Goal: Task Accomplishment & Management: Complete application form

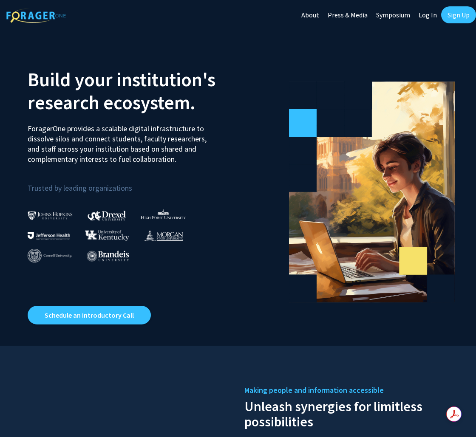
click at [422, 14] on link "Log In" at bounding box center [427, 15] width 27 height 30
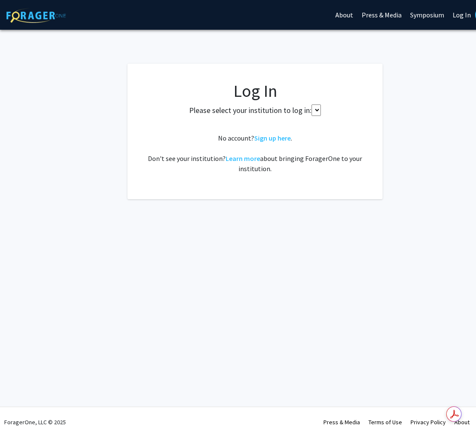
select select
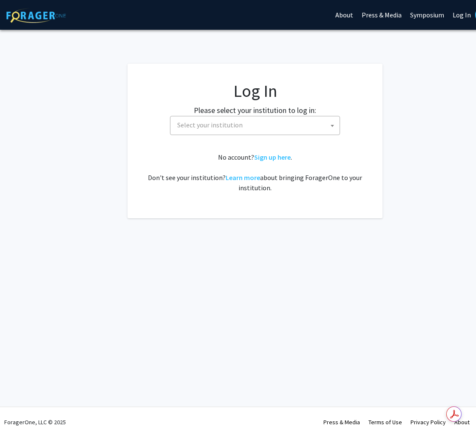
click at [266, 136] on fg-card-body "Log In Please select your institution to log in: Baylor University Brandeis Uni…" at bounding box center [254, 141] width 221 height 121
click at [266, 129] on span "Select your institution" at bounding box center [257, 124] width 166 height 17
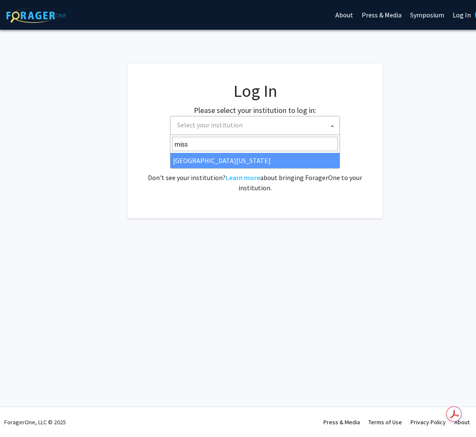
type input "miss"
select select "33"
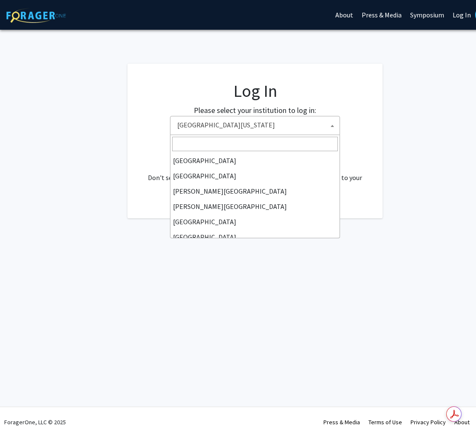
scroll to position [297, 0]
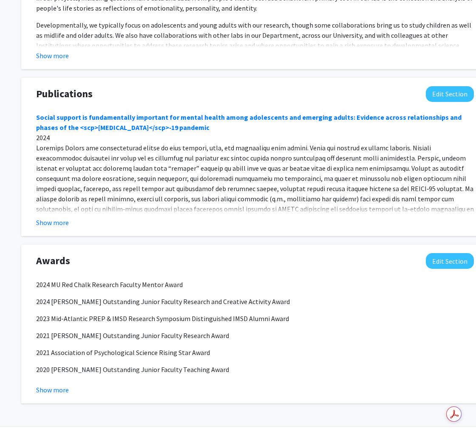
scroll to position [755, 0]
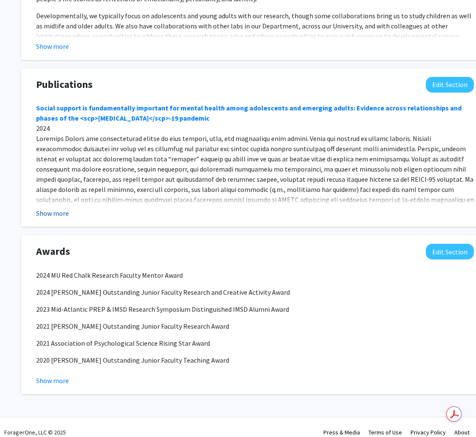
click at [54, 208] on button "Show more" at bounding box center [52, 213] width 33 height 10
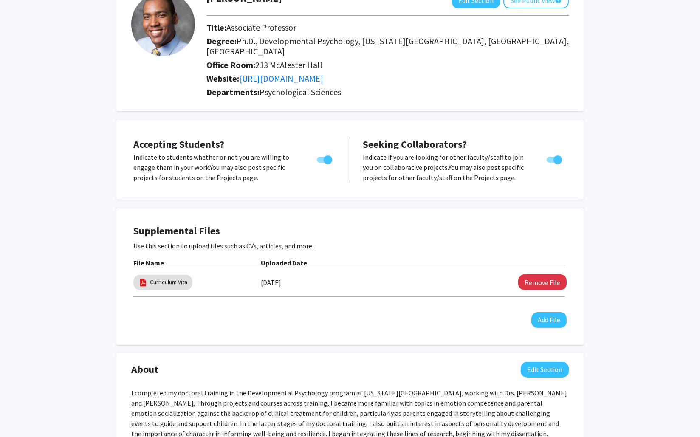
scroll to position [0, 0]
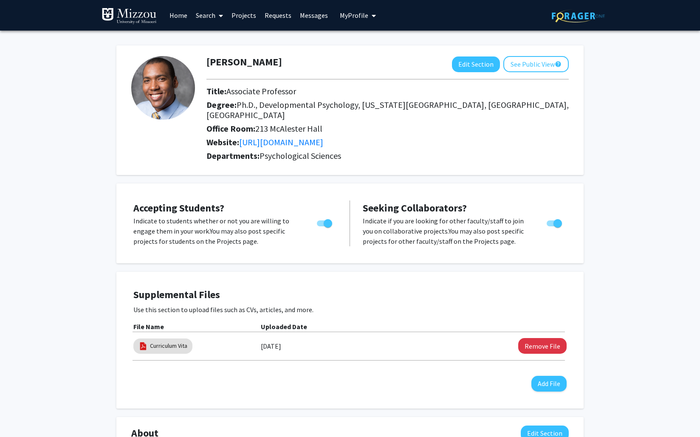
click at [251, 21] on link "Projects" at bounding box center [243, 15] width 33 height 30
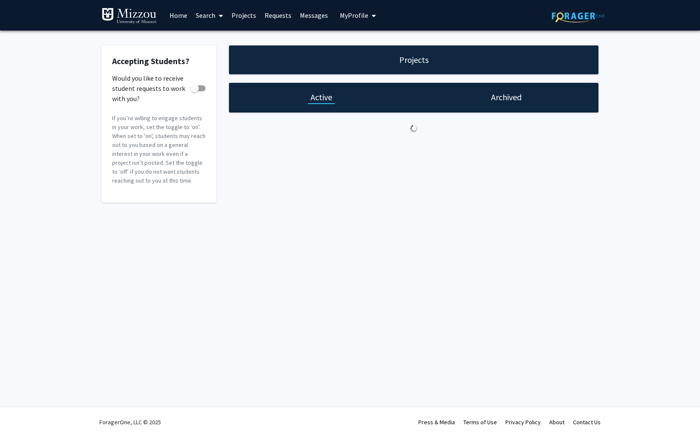
checkbox input "true"
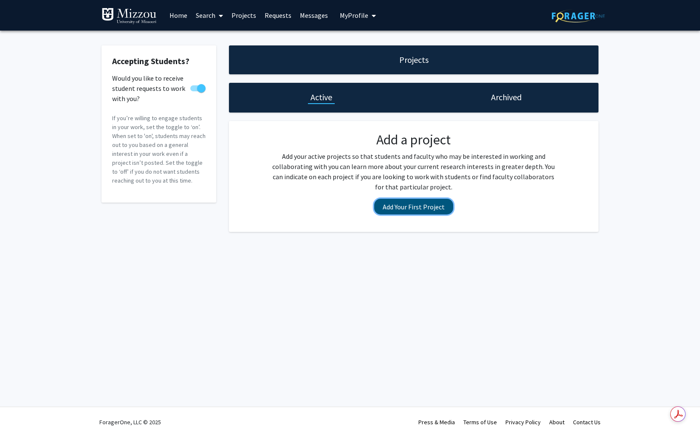
click at [407, 208] on button "Add Your First Project" at bounding box center [413, 207] width 79 height 16
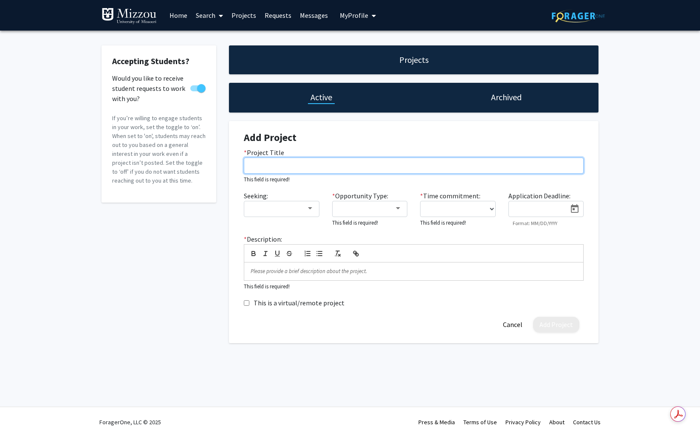
click at [279, 167] on input "* Project Title" at bounding box center [414, 166] width 340 height 16
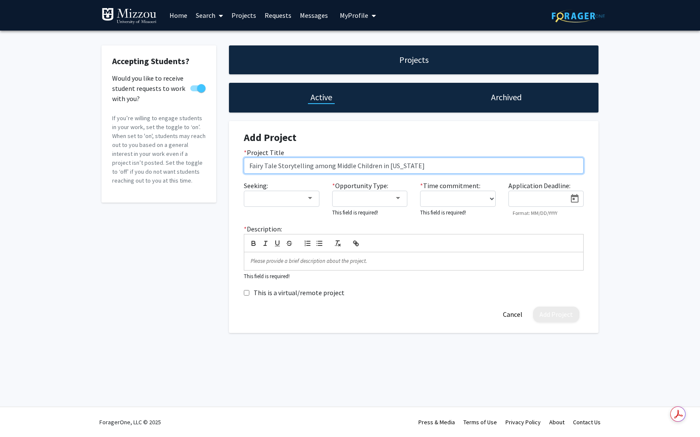
type input "Fairy Tale Storytelling among Middle Children in [US_STATE]"
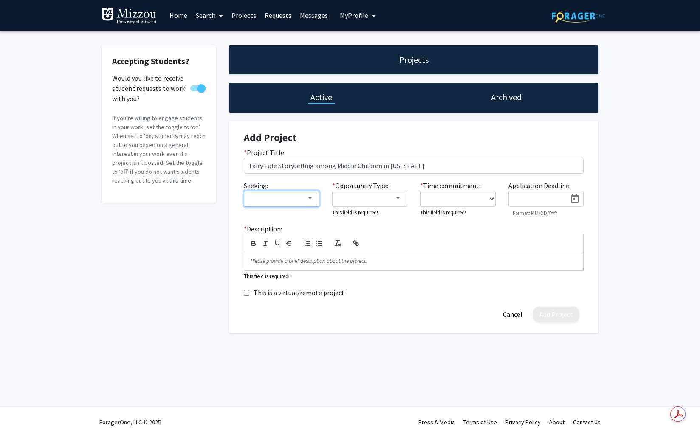
click at [277, 199] on div at bounding box center [277, 198] width 57 height 10
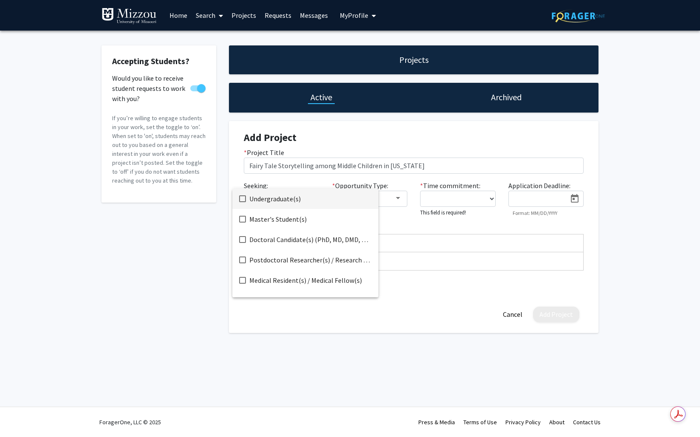
click at [271, 200] on span "Undergraduate(s)" at bounding box center [310, 199] width 122 height 20
click at [207, 235] on div at bounding box center [350, 218] width 700 height 437
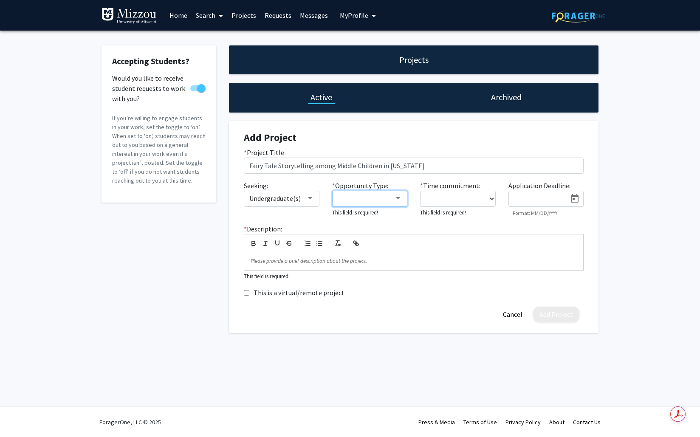
click at [365, 201] on div at bounding box center [366, 198] width 57 height 10
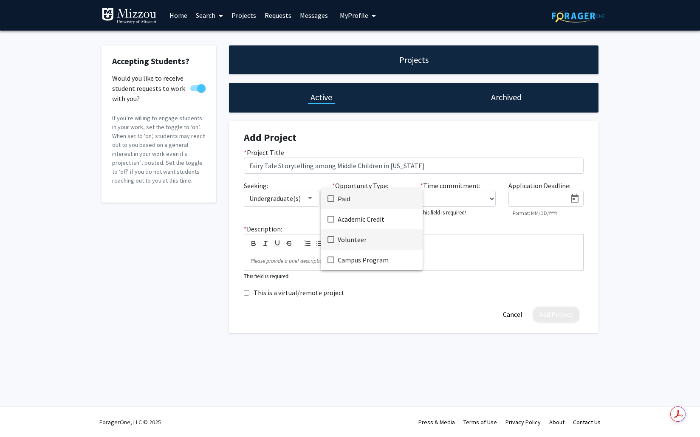
click at [356, 237] on span "Volunteer" at bounding box center [377, 239] width 78 height 20
drag, startPoint x: 202, startPoint y: 247, endPoint x: 265, endPoint y: 233, distance: 64.8
click at [202, 247] on div at bounding box center [350, 218] width 700 height 437
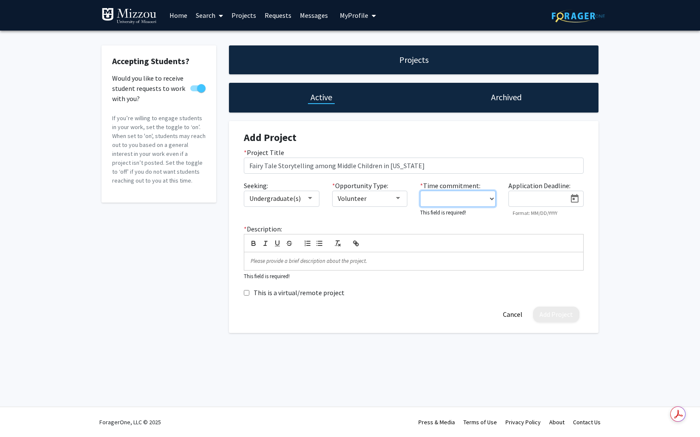
click at [452, 196] on select "0 - 5 hours/week 5 - 10 hours/week 10 - 15 hours/week 15 - 20 hours/week 20 - 3…" at bounding box center [458, 199] width 76 height 16
select select "5 - 10"
click at [420, 191] on select "0 - 5 hours/week 5 - 10 hours/week 10 - 15 hours/week 15 - 20 hours/week 20 - 3…" at bounding box center [458, 199] width 76 height 16
click at [390, 265] on div at bounding box center [413, 260] width 339 height 18
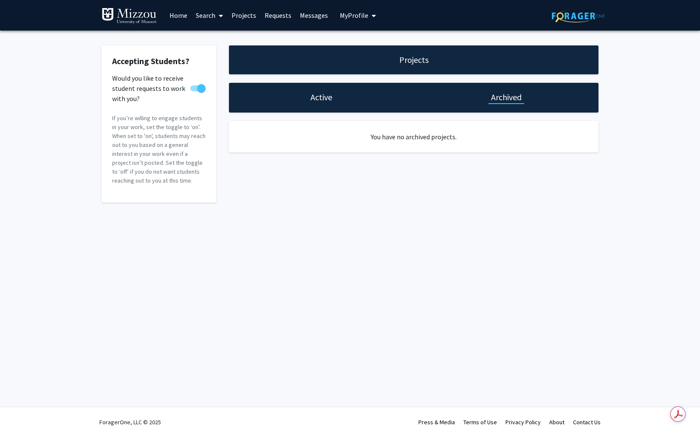
drag, startPoint x: 303, startPoint y: 103, endPoint x: 318, endPoint y: 103, distance: 14.9
click at [303, 103] on div "Active" at bounding box center [321, 98] width 185 height 30
click at [320, 102] on h1 "Active" at bounding box center [322, 97] width 22 height 12
select select "5 - 10"
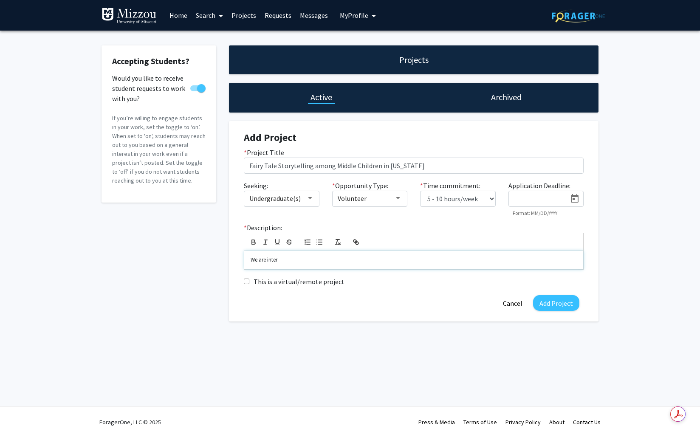
click at [295, 261] on p "We are inter" at bounding box center [414, 260] width 326 height 8
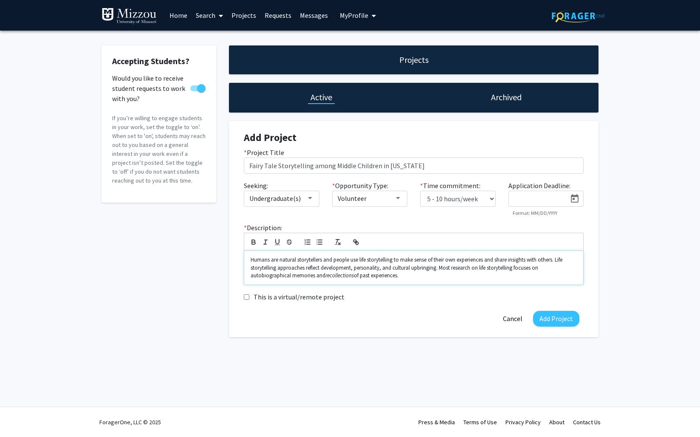
drag, startPoint x: 290, startPoint y: 277, endPoint x: 290, endPoint y: 284, distance: 7.2
click at [290, 277] on p "Humans are natural storytellers and people use life storytelling to make sense …" at bounding box center [414, 267] width 326 height 23
click at [465, 277] on p "Humans are natural storytellers and people use life storytelling to make sense …" at bounding box center [414, 267] width 326 height 23
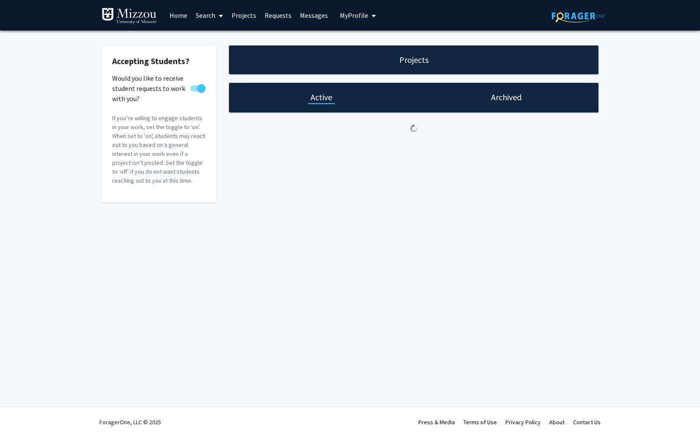
select select "5 - 10"
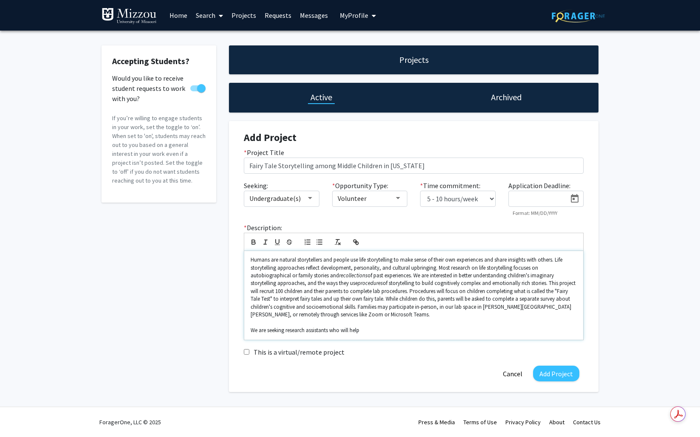
click at [408, 331] on p "We are seeking research assistants who will help" at bounding box center [414, 331] width 326 height 8
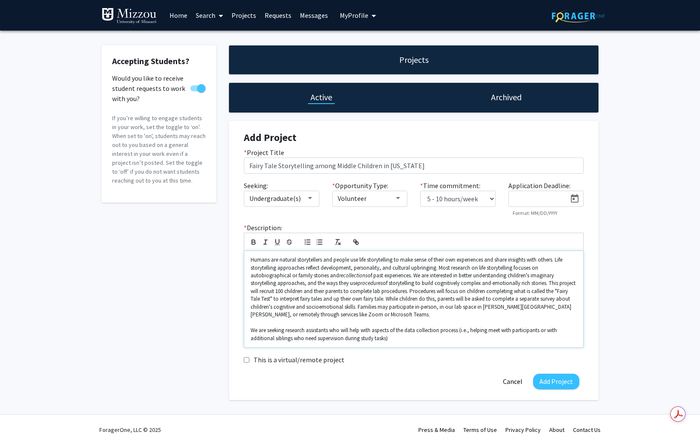
click at [471, 333] on p "We are seeking research assistants who will help with aspects of the data colle…" at bounding box center [414, 335] width 326 height 16
click at [475, 330] on p "We are seeking research assistants who will help with aspects of the data colle…" at bounding box center [414, 335] width 326 height 16
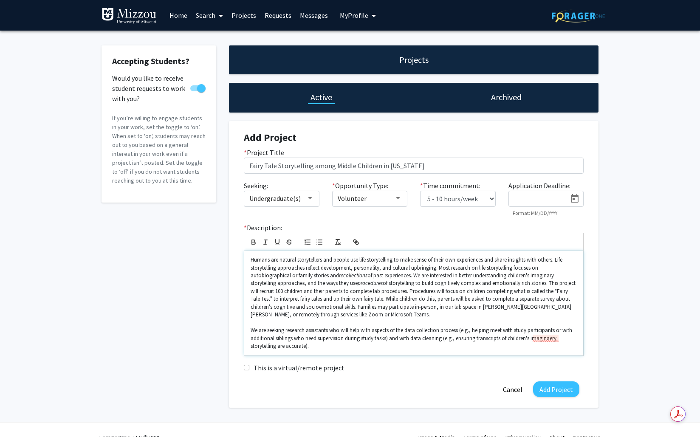
click at [475, 338] on p "We are seeking research assistants who will help with aspects of the data colle…" at bounding box center [414, 338] width 326 height 23
drag, startPoint x: 452, startPoint y: 339, endPoint x: 458, endPoint y: 349, distance: 11.6
click at [454, 340] on p "We are seeking research assistants who will help with aspects of the data colle…" at bounding box center [414, 338] width 326 height 23
drag, startPoint x: 469, startPoint y: 330, endPoint x: 471, endPoint y: 337, distance: 7.1
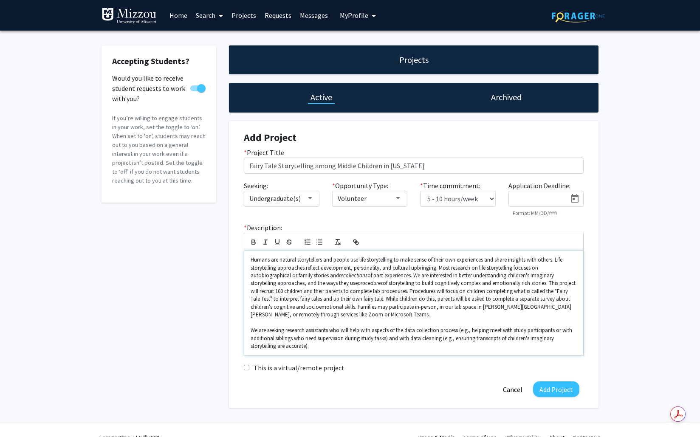
click at [469, 330] on p "We are seeking research assistants who will help with aspects of the data colle…" at bounding box center [414, 338] width 326 height 23
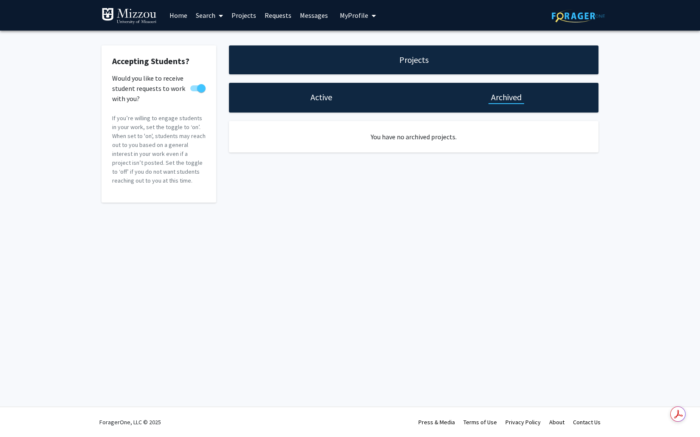
select select "5 - 10"
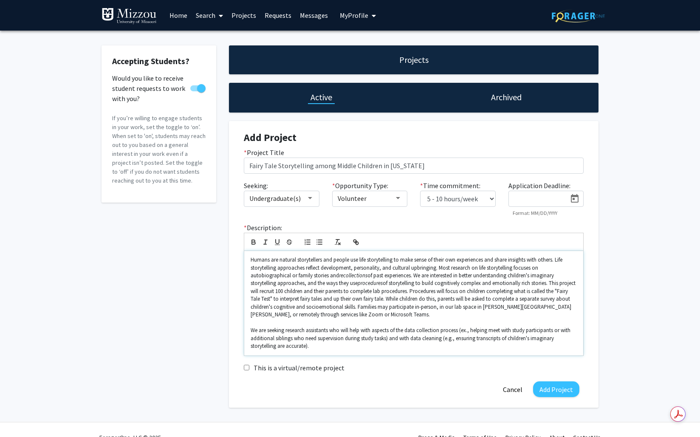
drag, startPoint x: 472, startPoint y: 331, endPoint x: 478, endPoint y: 335, distance: 7.9
click at [473, 331] on p "We are seeking research assistants who will help with aspects of the data colle…" at bounding box center [414, 338] width 326 height 23
drag, startPoint x: 472, startPoint y: 332, endPoint x: 470, endPoint y: 340, distance: 7.8
click at [472, 333] on p "We are seeking research assistants who will help with aspects of the data colle…" at bounding box center [414, 338] width 326 height 23
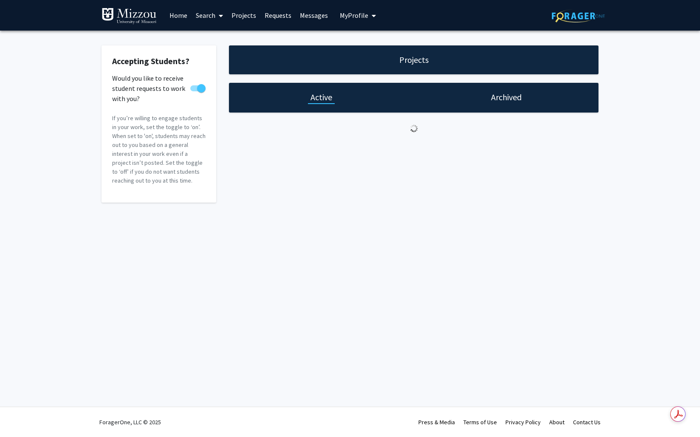
select select "5 - 10"
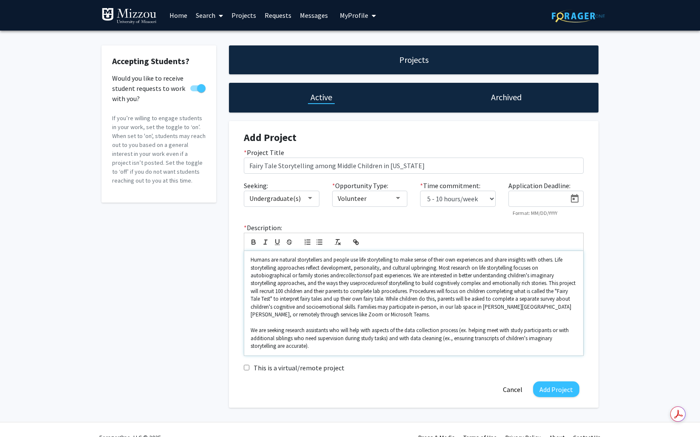
click at [450, 338] on p "We are seeking research assistants who will help with aspects of the data colle…" at bounding box center [414, 338] width 326 height 23
click at [454, 338] on p "We are seeking research assistants who will help with aspects of the data colle…" at bounding box center [414, 338] width 326 height 23
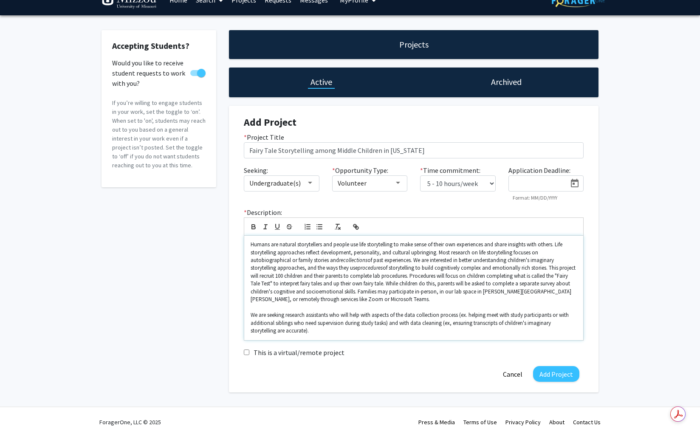
click at [396, 327] on p "We are seeking research assistants who will help with aspects of the data colle…" at bounding box center [414, 322] width 326 height 23
click at [349, 327] on p "We are seeking research assistants who will help with aspects of the data colle…" at bounding box center [414, 322] width 326 height 23
click at [348, 330] on p "We are seeking research assistants who will help with aspects of the data colle…" at bounding box center [414, 322] width 326 height 23
click at [286, 314] on p "We are seeking research assistants who will help with aspects of the data colle…" at bounding box center [414, 322] width 326 height 23
drag, startPoint x: 504, startPoint y: 315, endPoint x: 263, endPoint y: 321, distance: 241.8
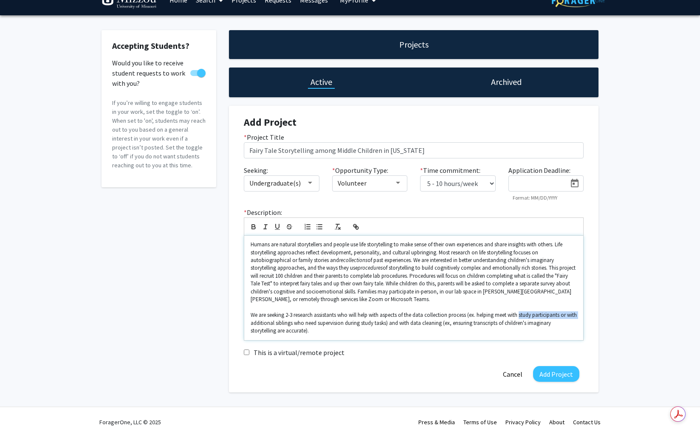
click at [263, 321] on p "We are seeking 2-3 research assistants who will help with aspects of the data c…" at bounding box center [414, 322] width 326 height 23
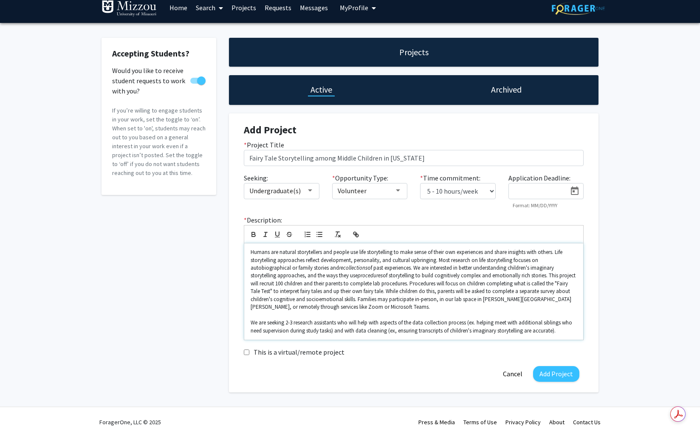
scroll to position [8, 0]
click at [475, 370] on button "Add Project" at bounding box center [556, 374] width 46 height 16
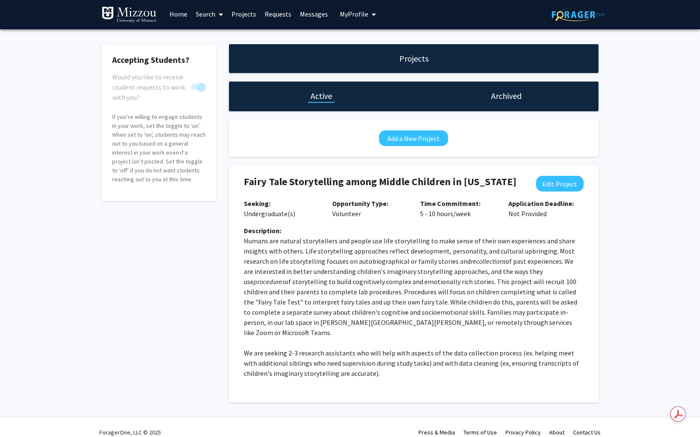
scroll to position [0, 0]
